Goal: Task Accomplishment & Management: Complete application form

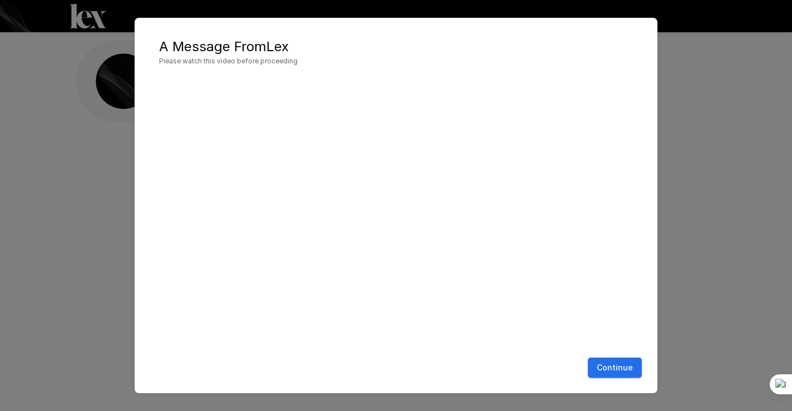
click at [622, 361] on button "Continue" at bounding box center [615, 368] width 54 height 21
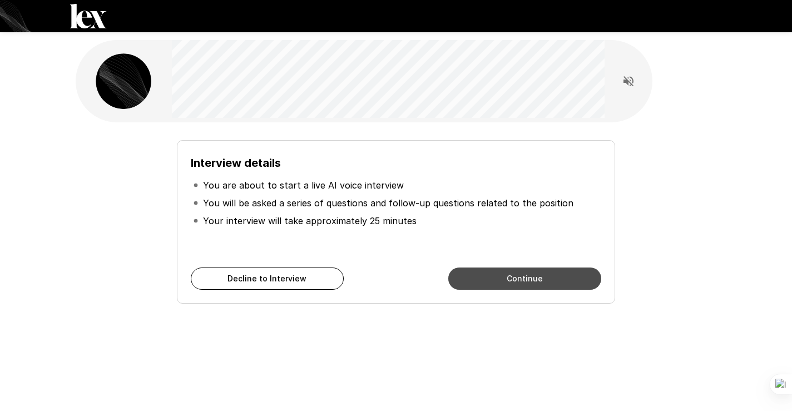
click at [517, 279] on button "Continue" at bounding box center [524, 279] width 153 height 22
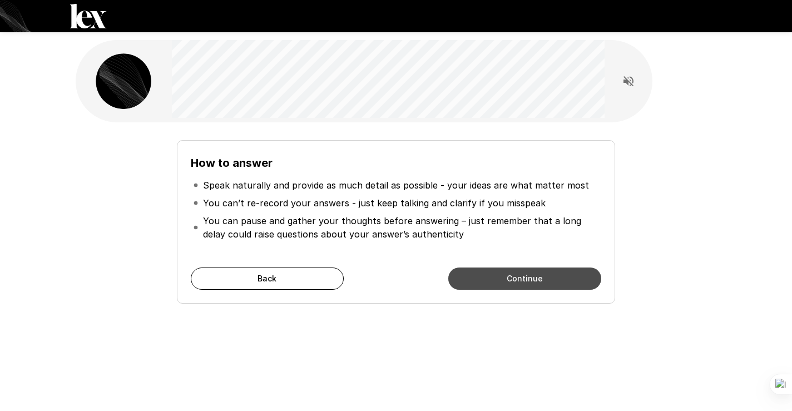
click at [517, 279] on button "Continue" at bounding box center [524, 279] width 153 height 22
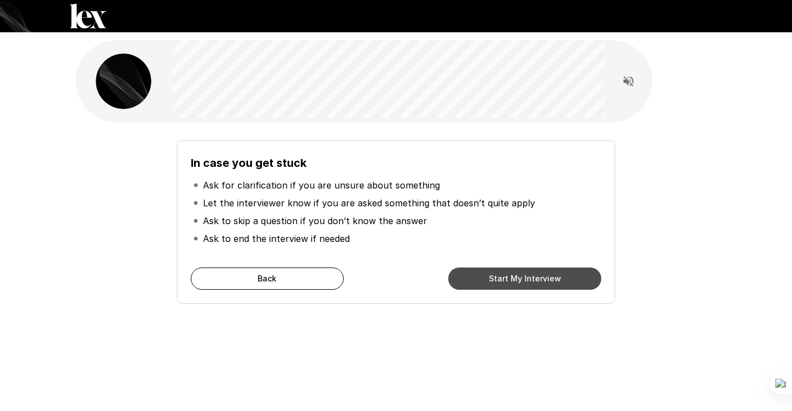
click at [517, 279] on button "Start My Interview" at bounding box center [524, 279] width 153 height 22
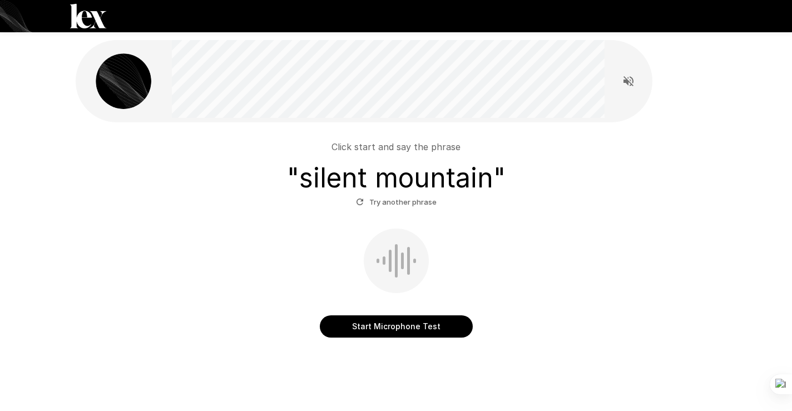
click at [398, 326] on button "Start Microphone Test" at bounding box center [396, 326] width 153 height 22
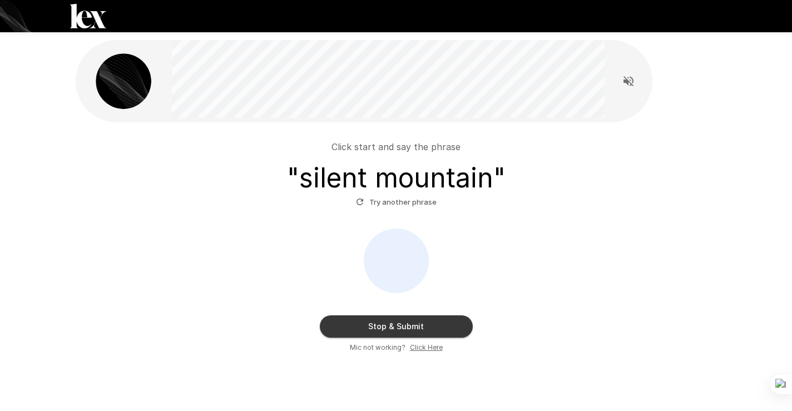
click at [422, 326] on button "Stop & Submit" at bounding box center [396, 326] width 153 height 22
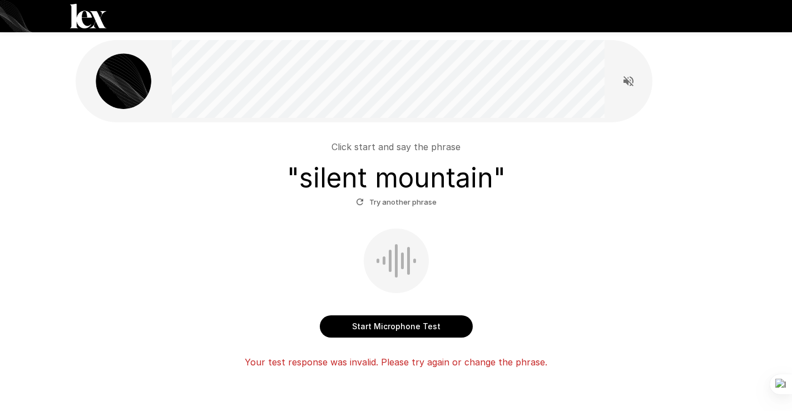
click at [422, 326] on button "Start Microphone Test" at bounding box center [396, 326] width 153 height 22
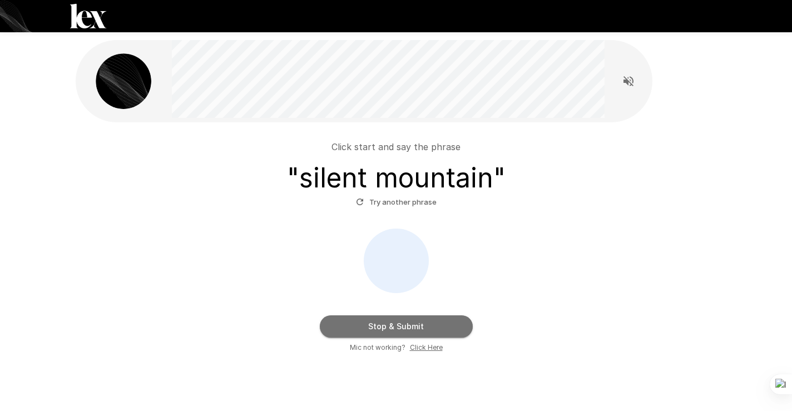
click at [422, 326] on button "Stop & Submit" at bounding box center [396, 326] width 153 height 22
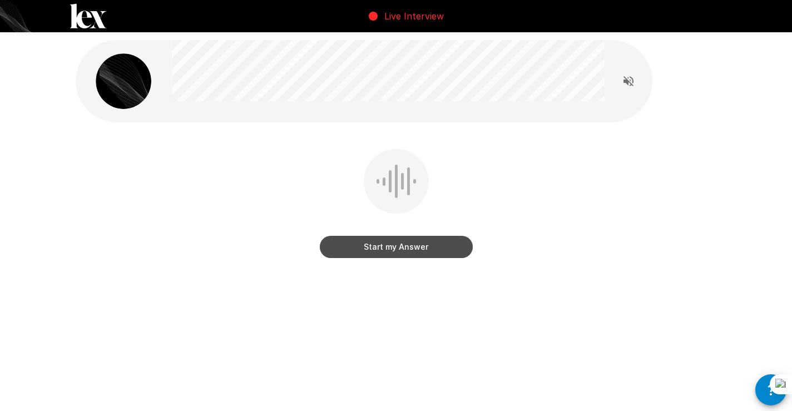
click at [436, 250] on button "Start my Answer" at bounding box center [396, 247] width 153 height 22
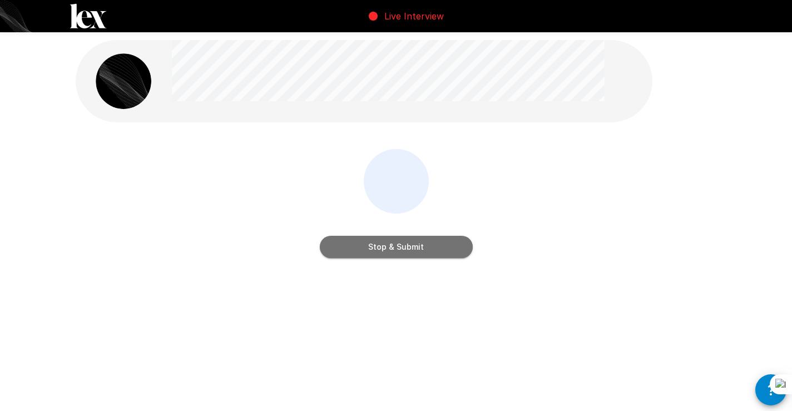
click at [426, 247] on button "Stop & Submit" at bounding box center [396, 247] width 153 height 22
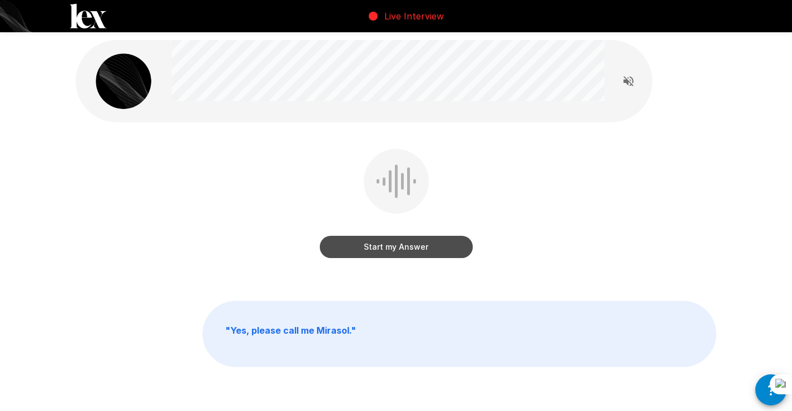
click at [426, 247] on button "Start my Answer" at bounding box center [396, 247] width 153 height 22
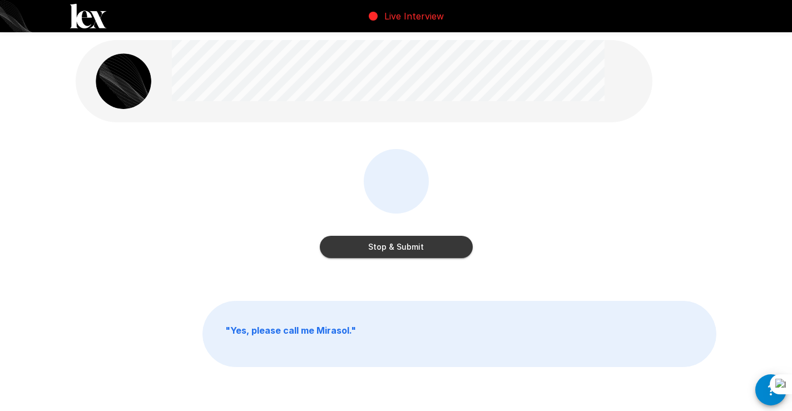
click at [426, 247] on button "Stop & Submit" at bounding box center [396, 247] width 153 height 22
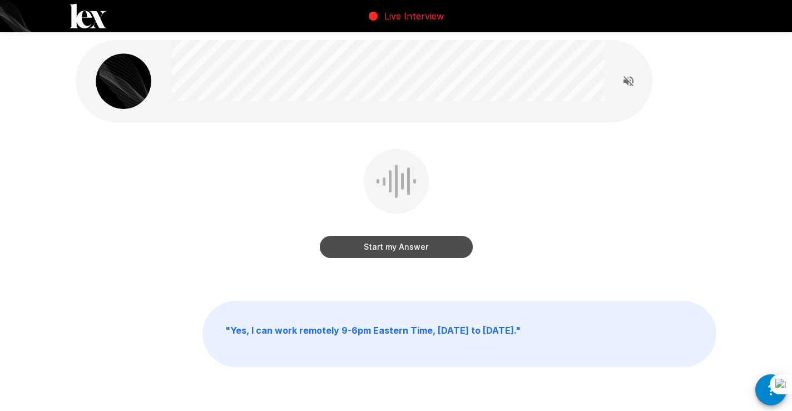
click at [424, 249] on button "Start my Answer" at bounding box center [396, 247] width 153 height 22
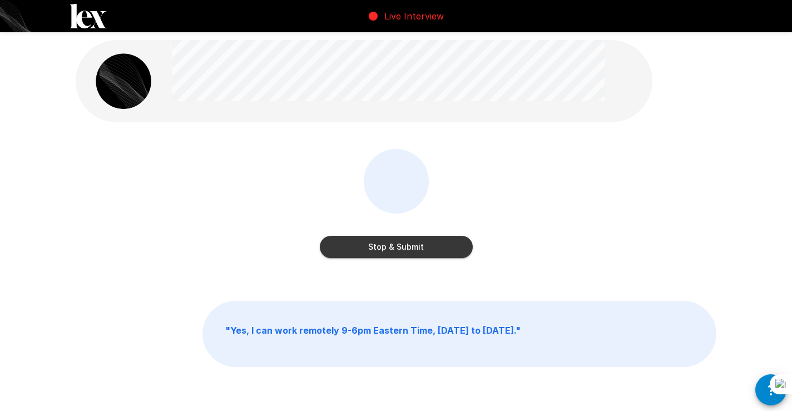
click at [424, 249] on button "Stop & Submit" at bounding box center [396, 247] width 153 height 22
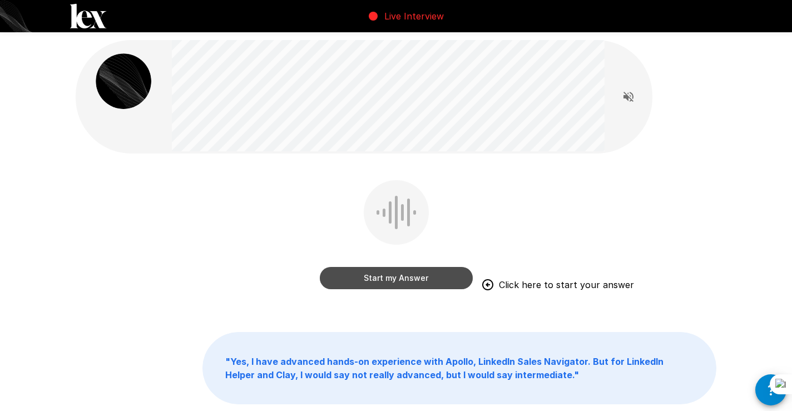
click at [429, 280] on button "Start my Answer" at bounding box center [396, 278] width 153 height 22
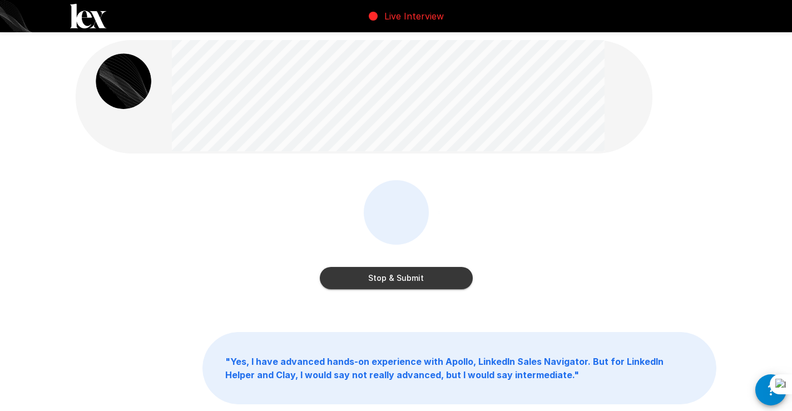
click at [419, 282] on button "Stop & Submit" at bounding box center [396, 278] width 153 height 22
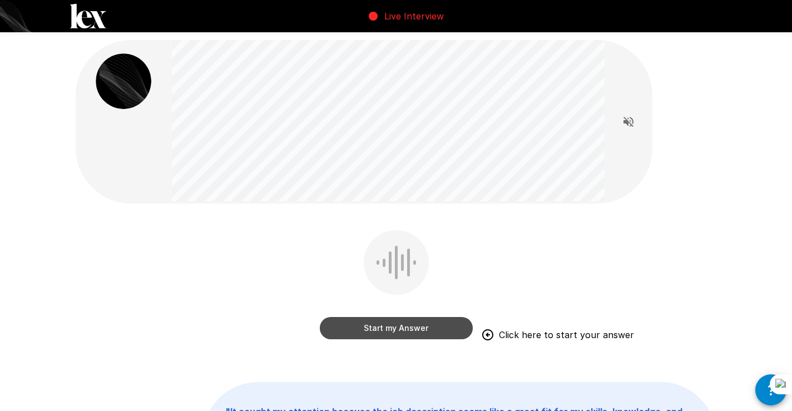
click at [409, 327] on button "Start my Answer" at bounding box center [396, 328] width 153 height 22
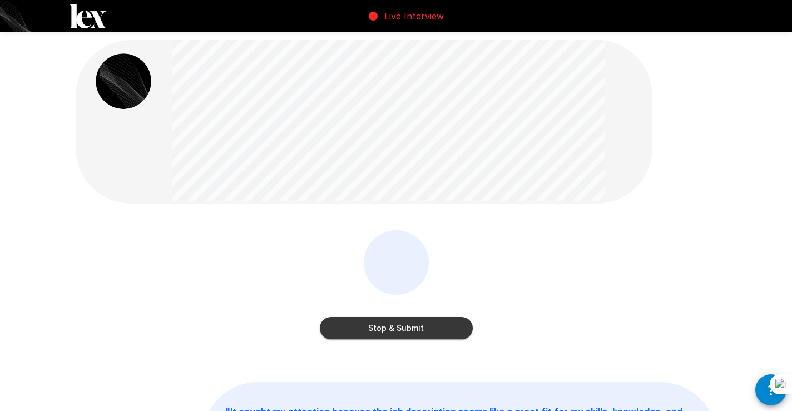
click at [411, 328] on button "Stop & Submit" at bounding box center [396, 328] width 153 height 22
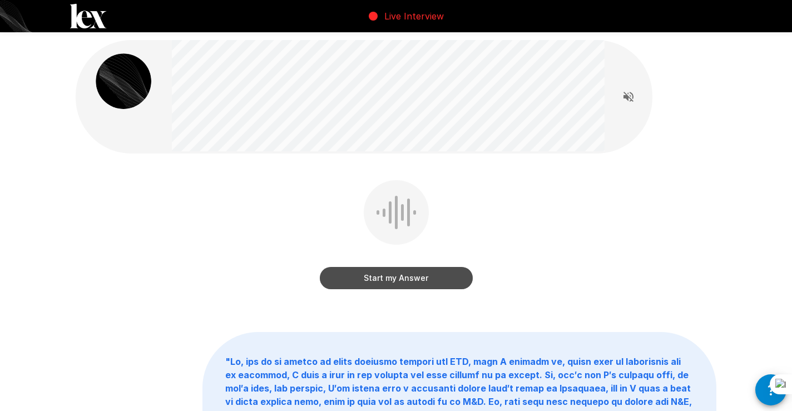
click at [409, 284] on button "Start my Answer" at bounding box center [396, 278] width 153 height 22
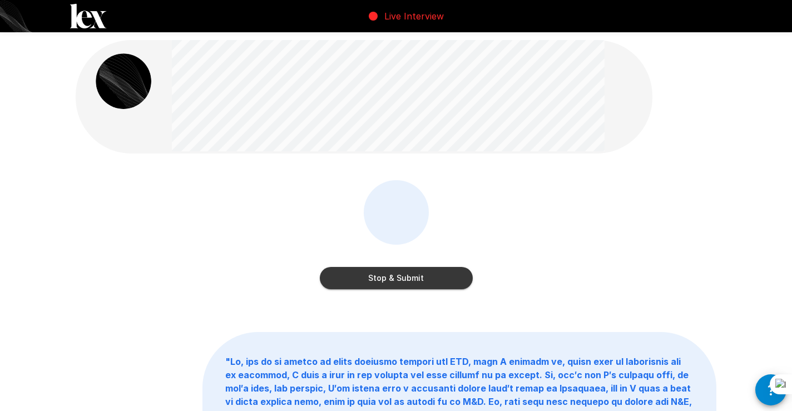
click at [409, 284] on button "Stop & Submit" at bounding box center [396, 278] width 153 height 22
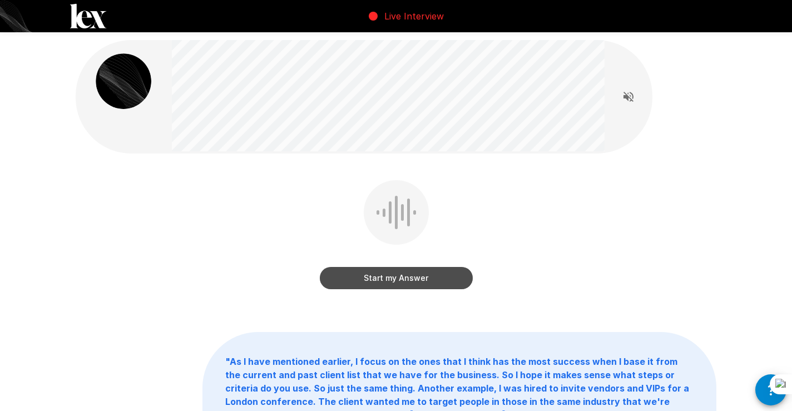
click at [405, 274] on button "Start my Answer" at bounding box center [396, 278] width 153 height 22
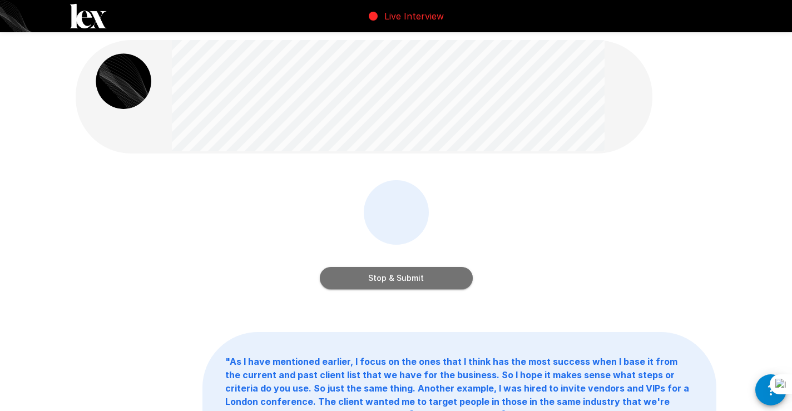
click at [401, 279] on button "Stop & Submit" at bounding box center [396, 278] width 153 height 22
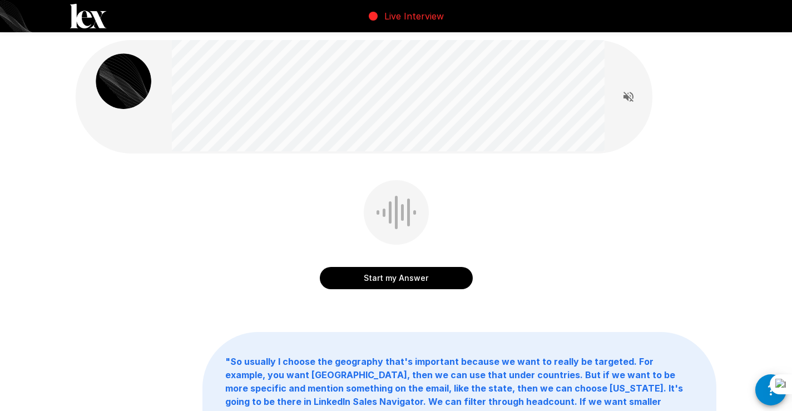
click at [400, 278] on button "Start my Answer" at bounding box center [396, 278] width 153 height 22
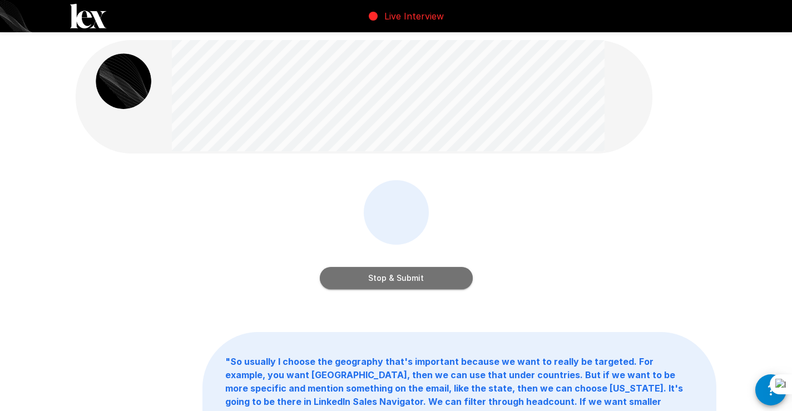
click at [399, 278] on button "Stop & Submit" at bounding box center [396, 278] width 153 height 22
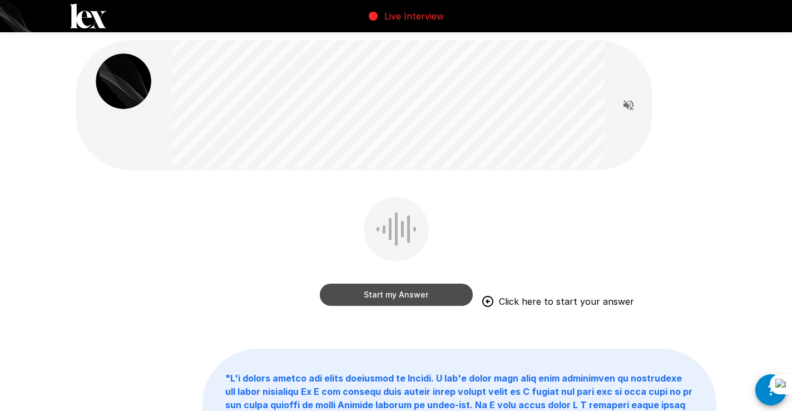
click at [395, 295] on button "Start my Answer" at bounding box center [396, 295] width 153 height 22
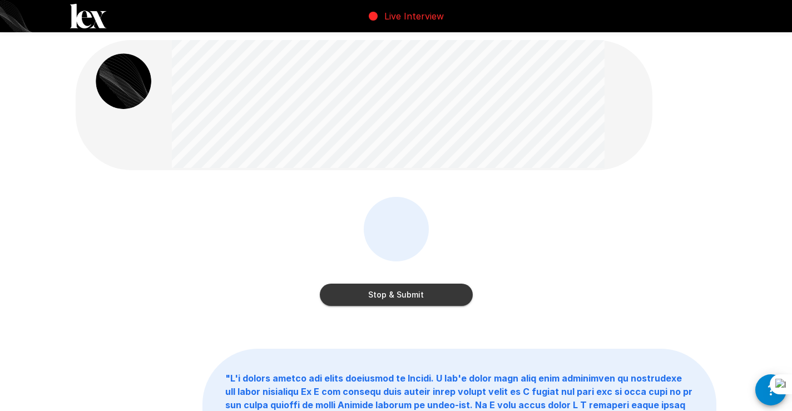
click at [397, 296] on button "Stop & Submit" at bounding box center [396, 295] width 153 height 22
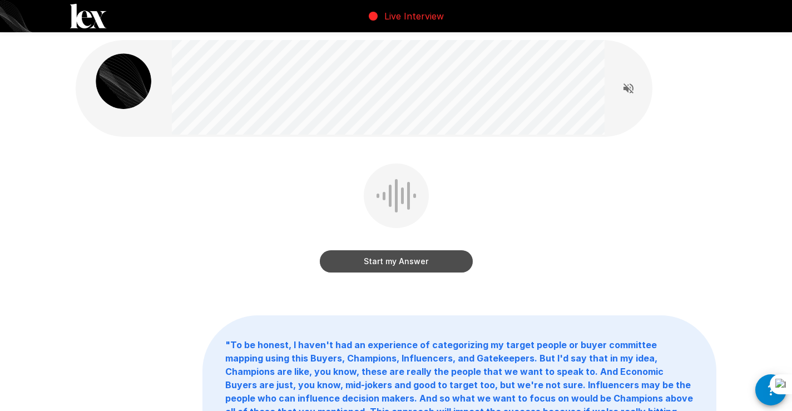
click at [431, 261] on button "Start my Answer" at bounding box center [396, 261] width 153 height 22
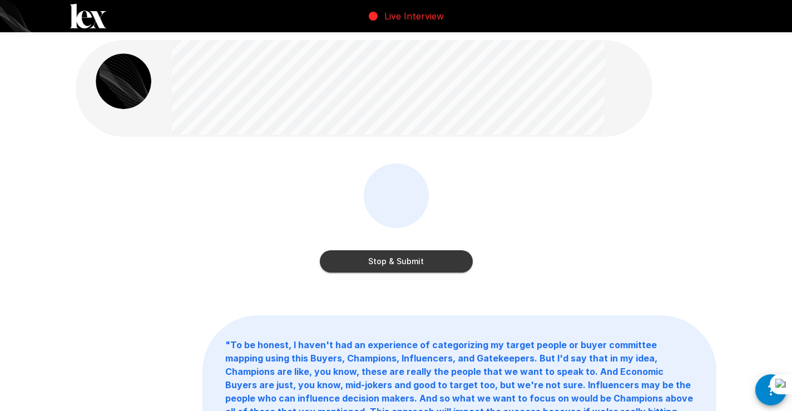
click at [431, 261] on button "Stop & Submit" at bounding box center [396, 261] width 153 height 22
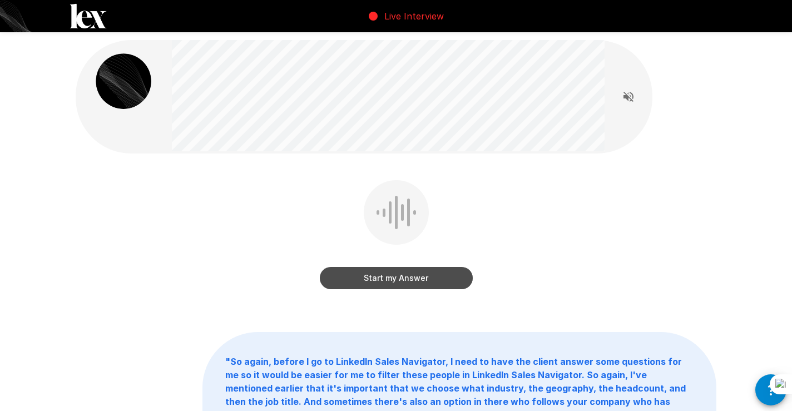
click at [425, 276] on button "Start my Answer" at bounding box center [396, 278] width 153 height 22
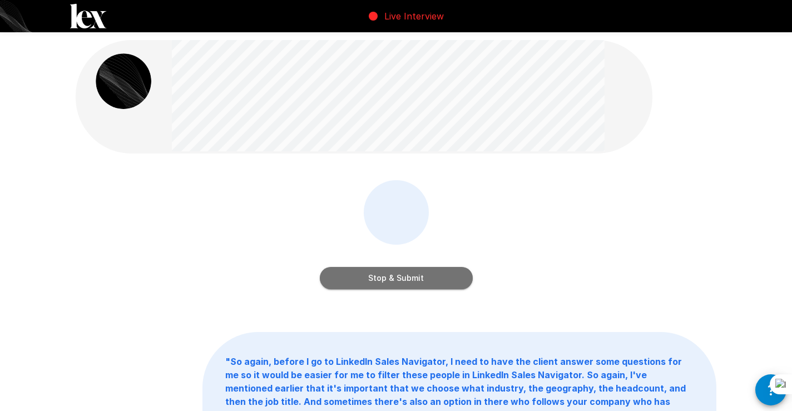
click at [425, 276] on button "Stop & Submit" at bounding box center [396, 278] width 153 height 22
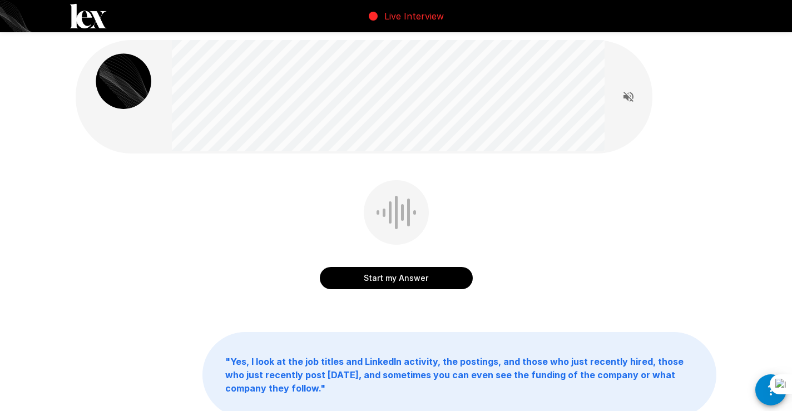
click at [403, 277] on button "Start my Answer" at bounding box center [396, 278] width 153 height 22
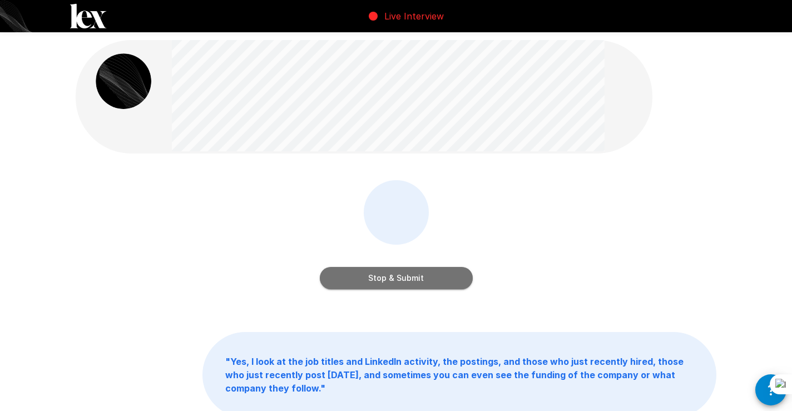
click at [403, 277] on button "Stop & Submit" at bounding box center [396, 278] width 153 height 22
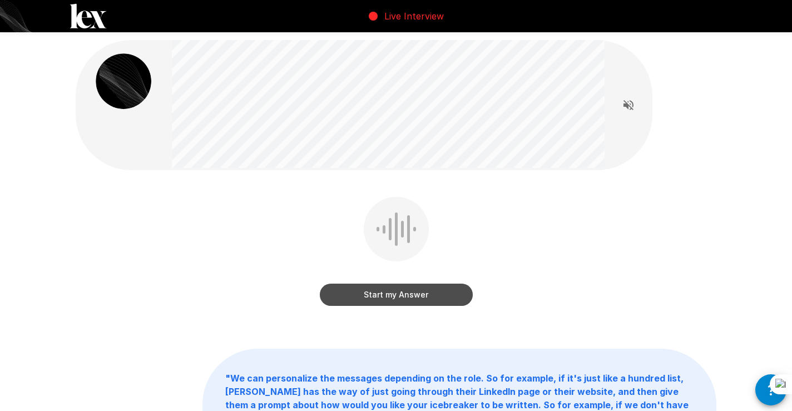
click at [430, 295] on button "Start my Answer" at bounding box center [396, 295] width 153 height 22
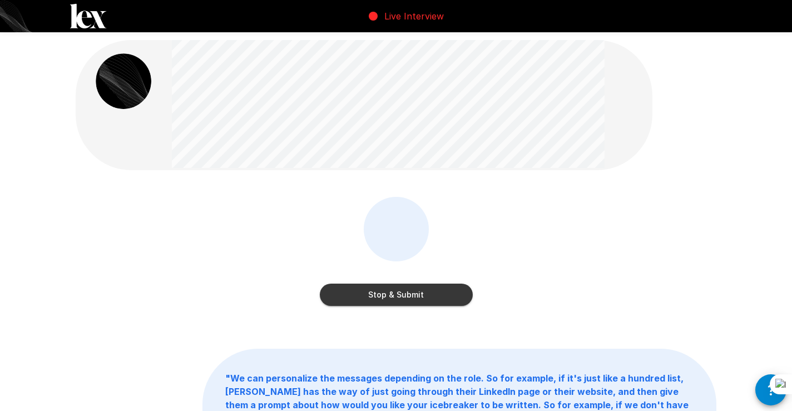
click at [433, 292] on button "Stop & Submit" at bounding box center [396, 295] width 153 height 22
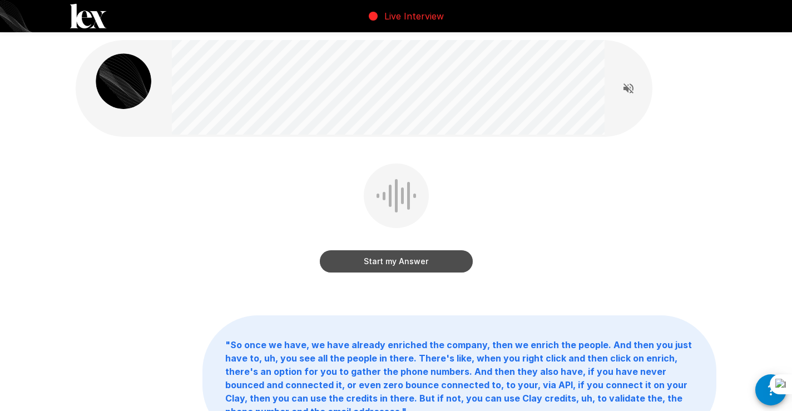
click at [433, 265] on button "Start my Answer" at bounding box center [396, 261] width 153 height 22
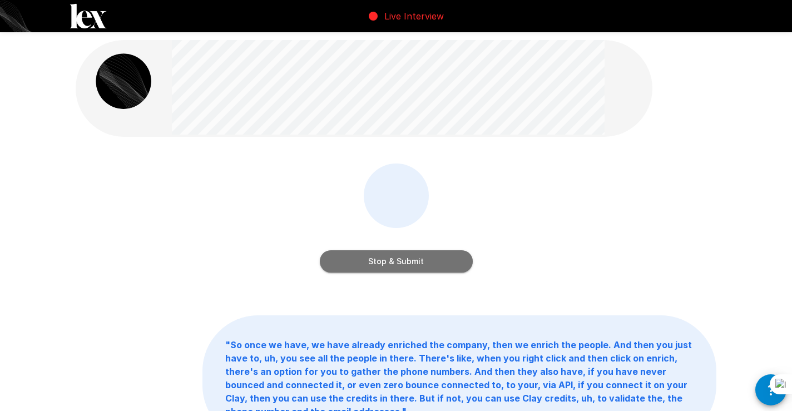
click at [433, 265] on button "Stop & Submit" at bounding box center [396, 261] width 153 height 22
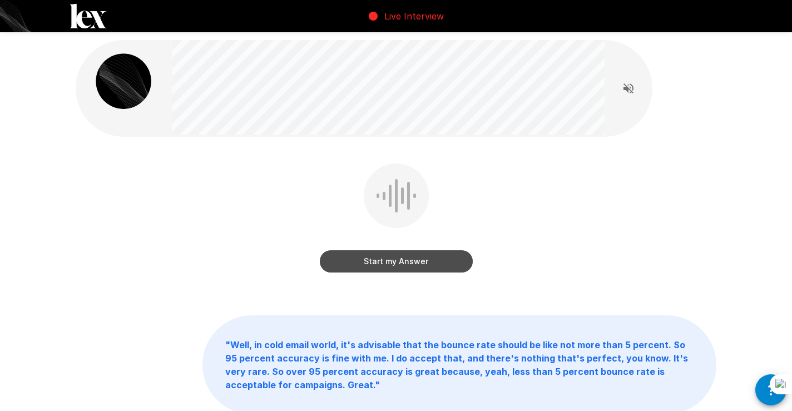
click at [436, 259] on button "Start my Answer" at bounding box center [396, 261] width 153 height 22
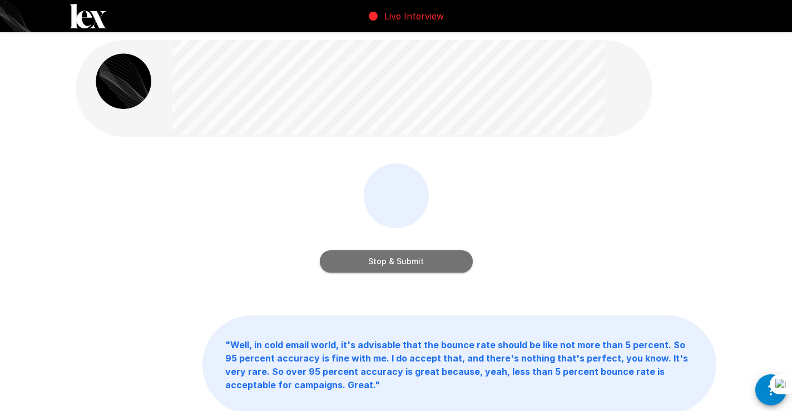
click at [418, 265] on button "Stop & Submit" at bounding box center [396, 261] width 153 height 22
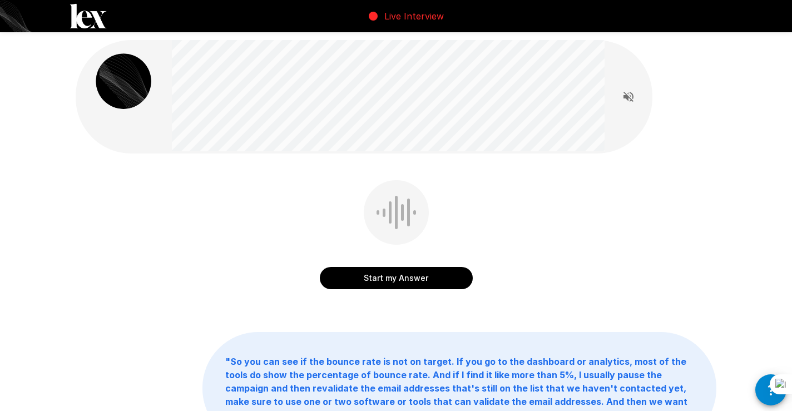
click at [382, 280] on button "Start my Answer" at bounding box center [396, 278] width 153 height 22
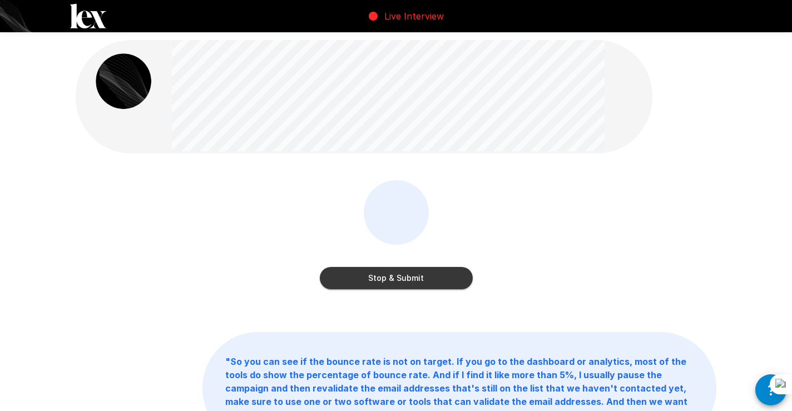
click at [386, 279] on button "Stop & Submit" at bounding box center [396, 278] width 153 height 22
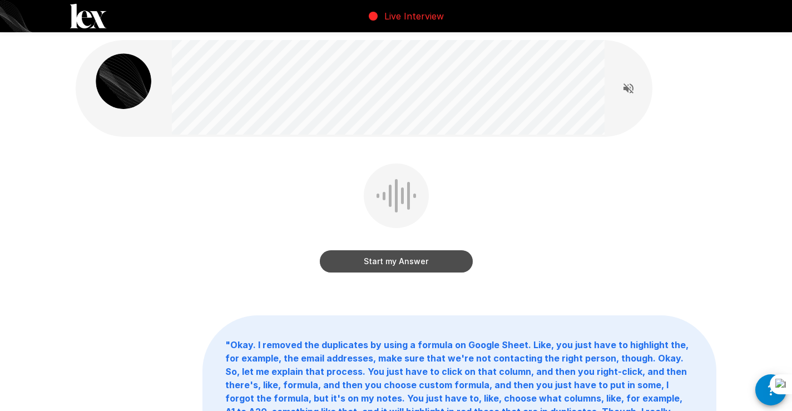
click at [414, 254] on button "Start my Answer" at bounding box center [396, 261] width 153 height 22
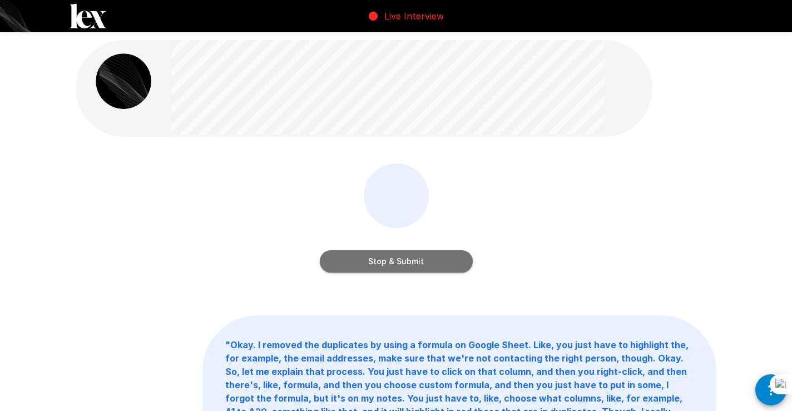
click at [408, 265] on button "Stop & Submit" at bounding box center [396, 261] width 153 height 22
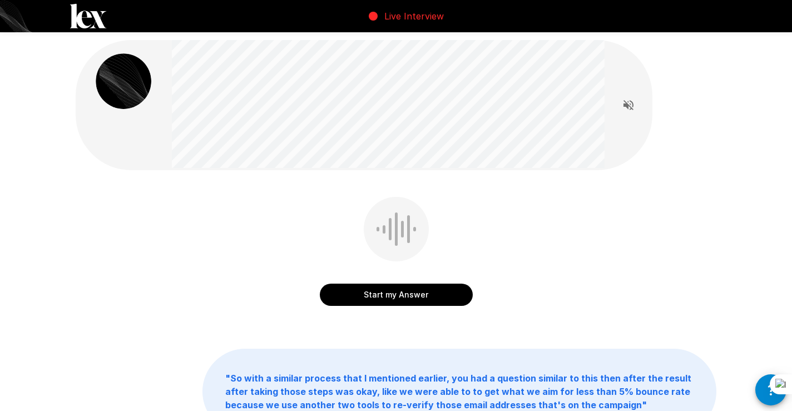
click at [360, 298] on button "Start my Answer" at bounding box center [396, 295] width 153 height 22
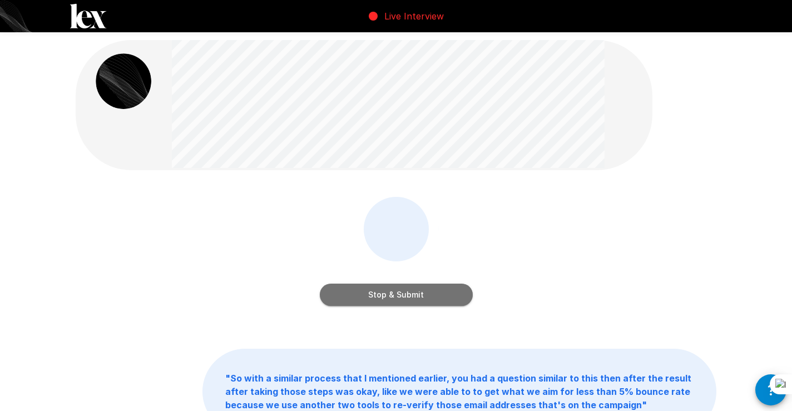
click at [410, 293] on button "Stop & Submit" at bounding box center [396, 295] width 153 height 22
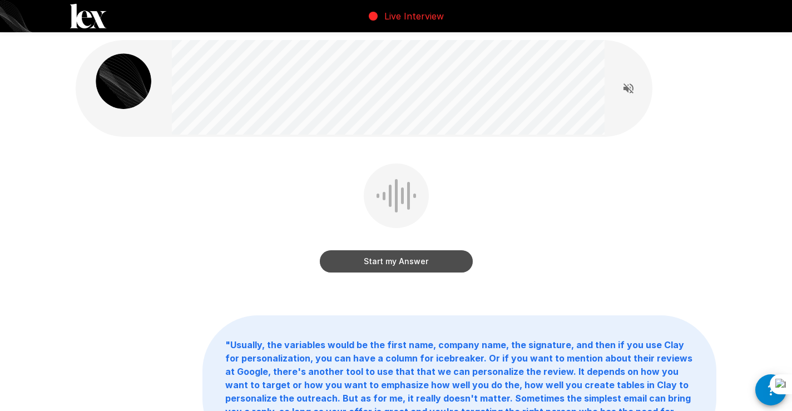
click at [390, 261] on button "Start my Answer" at bounding box center [396, 261] width 153 height 22
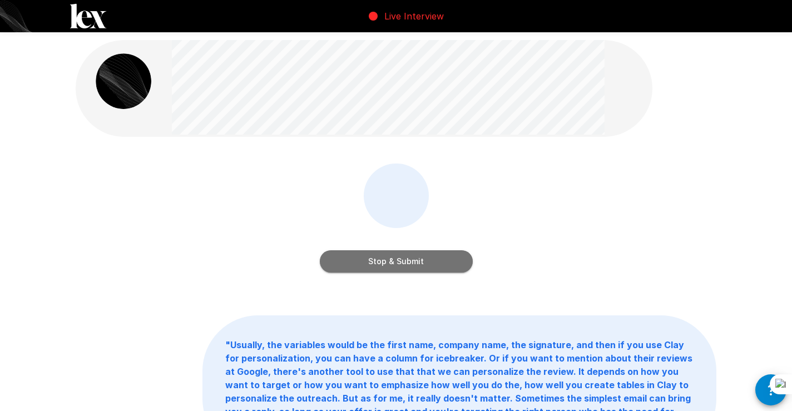
click at [392, 266] on button "Stop & Submit" at bounding box center [396, 261] width 153 height 22
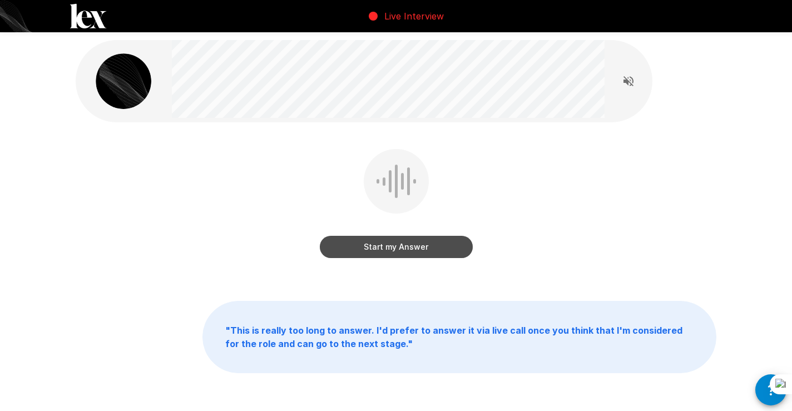
click at [407, 249] on button "Start my Answer" at bounding box center [396, 247] width 153 height 22
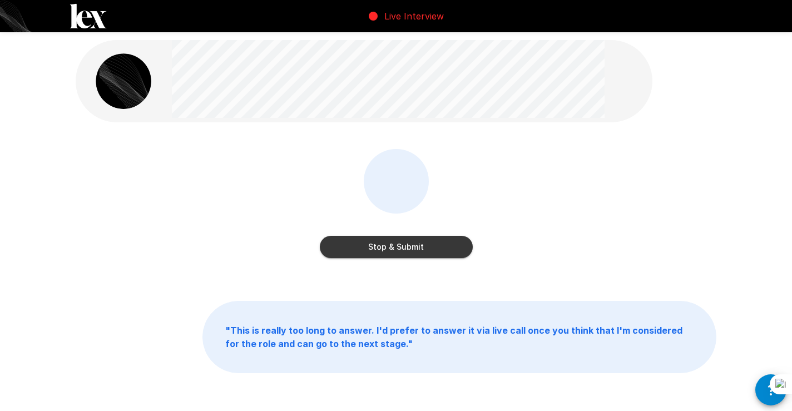
click at [407, 249] on button "Stop & Submit" at bounding box center [396, 247] width 153 height 22
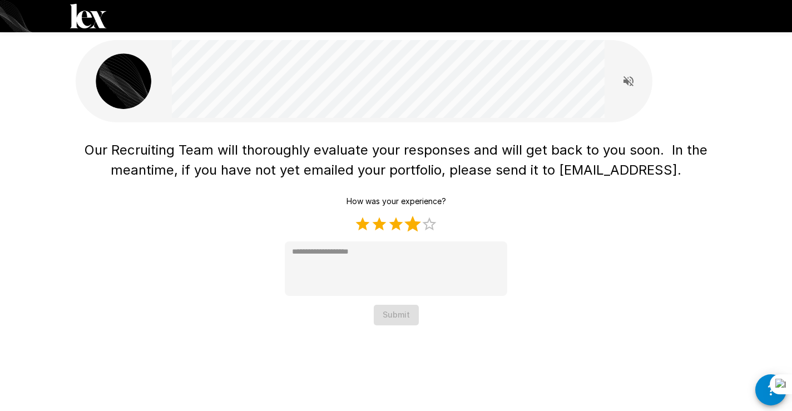
click at [416, 223] on label "4 Stars" at bounding box center [412, 224] width 17 height 17
type textarea "*"
click at [412, 313] on button "Submit" at bounding box center [396, 315] width 45 height 21
